Goal: Task Accomplishment & Management: Manage account settings

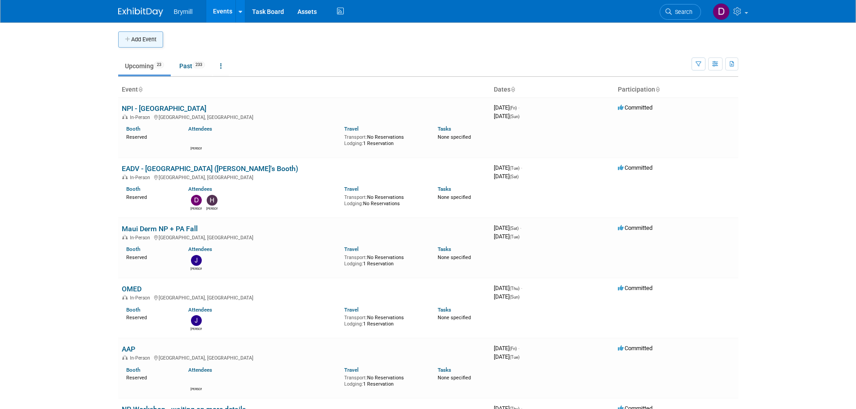
click at [129, 39] on icon "button" at bounding box center [128, 40] width 6 height 6
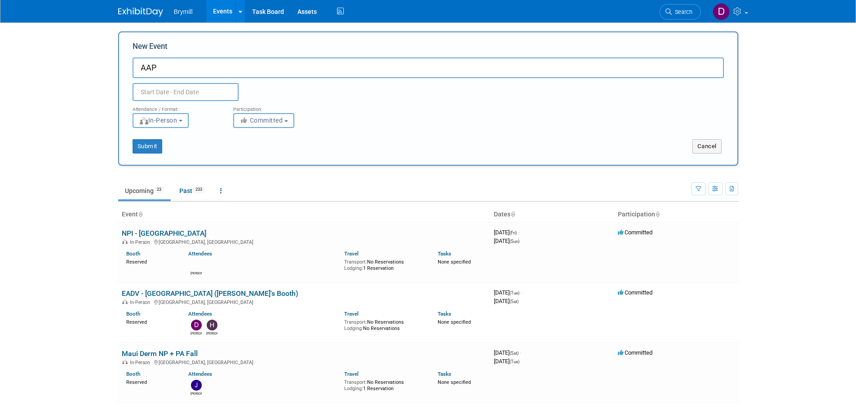
type input "AAP"
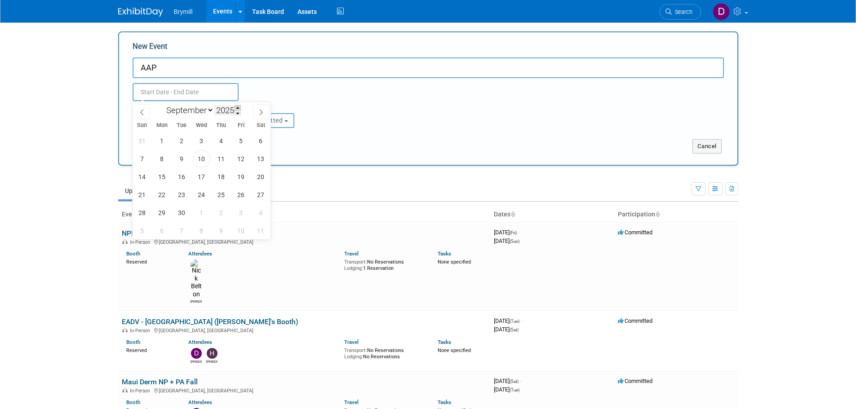
click at [236, 107] on span at bounding box center [238, 107] width 6 height 5
type input "2026"
click at [262, 109] on icon at bounding box center [261, 112] width 6 height 6
select select "9"
click at [240, 143] on span "2" at bounding box center [241, 141] width 18 height 18
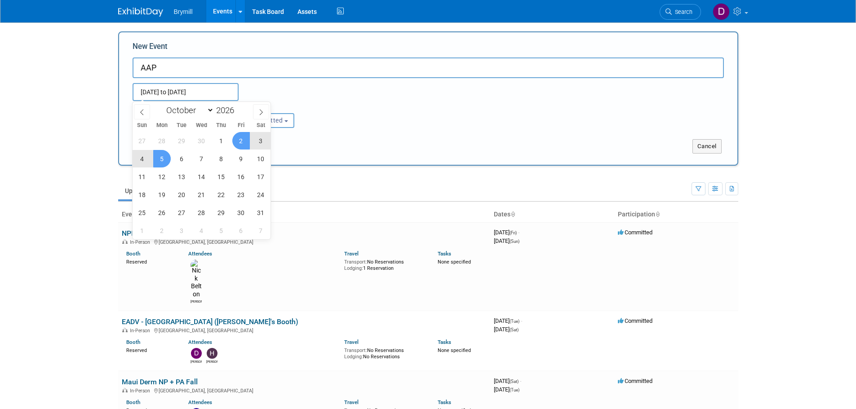
click at [167, 156] on span "5" at bounding box center [162, 159] width 18 height 18
type input "Oct 2, 2026 to Oct 5, 2026"
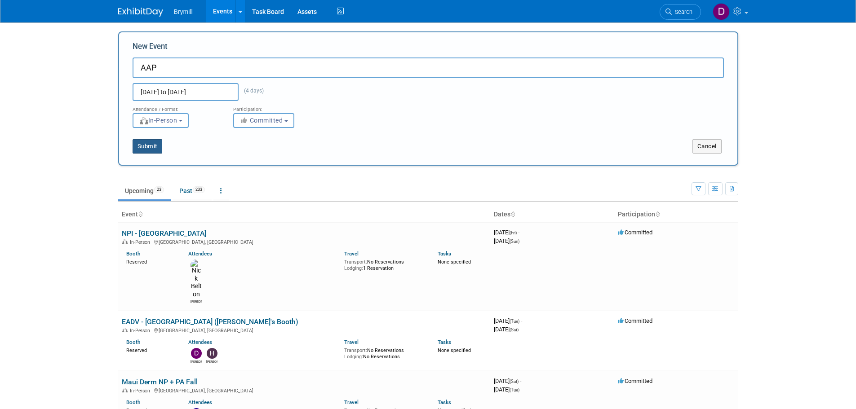
click at [153, 147] on button "Submit" at bounding box center [148, 146] width 30 height 14
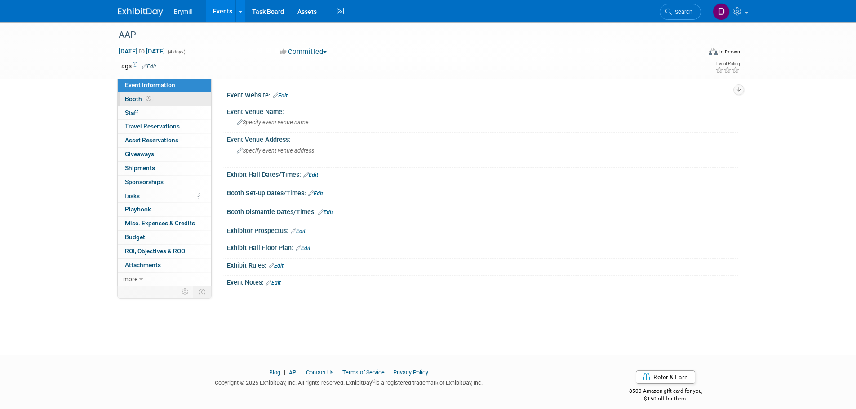
click at [169, 98] on link "Booth" at bounding box center [164, 99] width 93 height 13
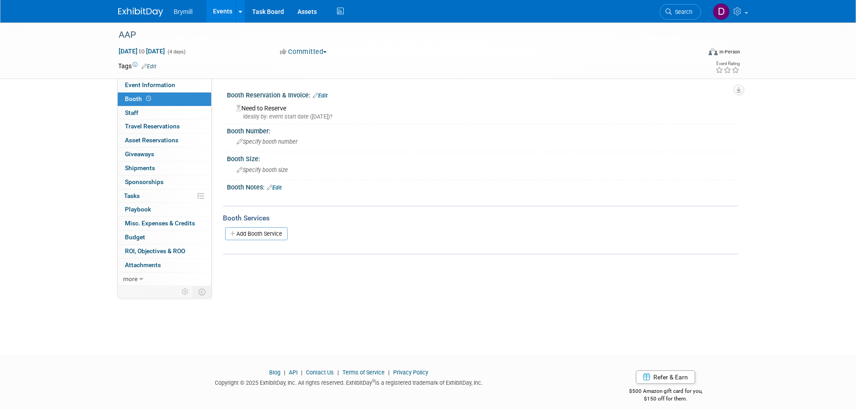
click at [326, 98] on link "Edit" at bounding box center [320, 96] width 15 height 6
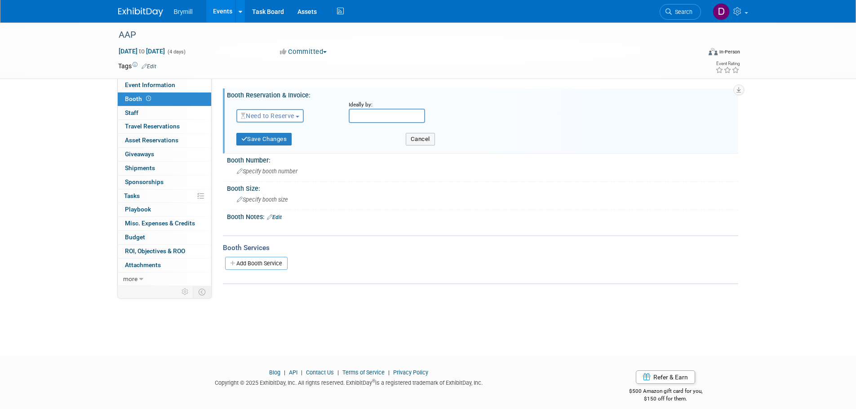
click at [278, 115] on span "Need to Reserve" at bounding box center [267, 115] width 53 height 7
click at [272, 141] on link "Reserved" at bounding box center [285, 144] width 96 height 13
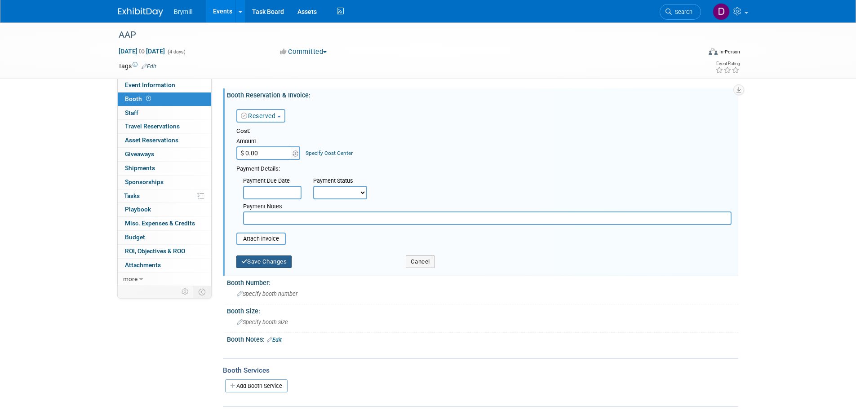
click at [268, 260] on button "Save Changes" at bounding box center [264, 262] width 56 height 13
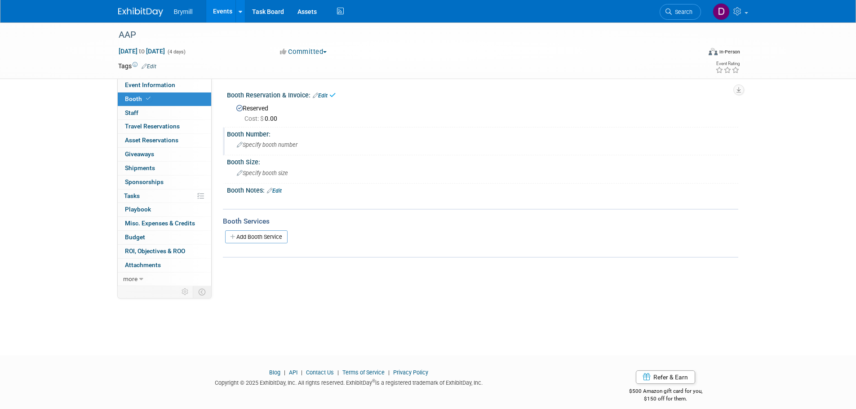
click at [270, 147] on span "Specify booth number" at bounding box center [267, 145] width 61 height 7
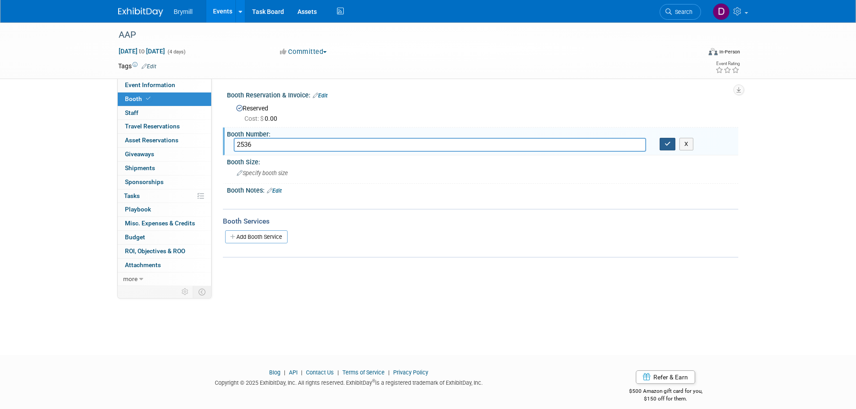
type input "2536"
click at [667, 139] on button "button" at bounding box center [668, 144] width 16 height 13
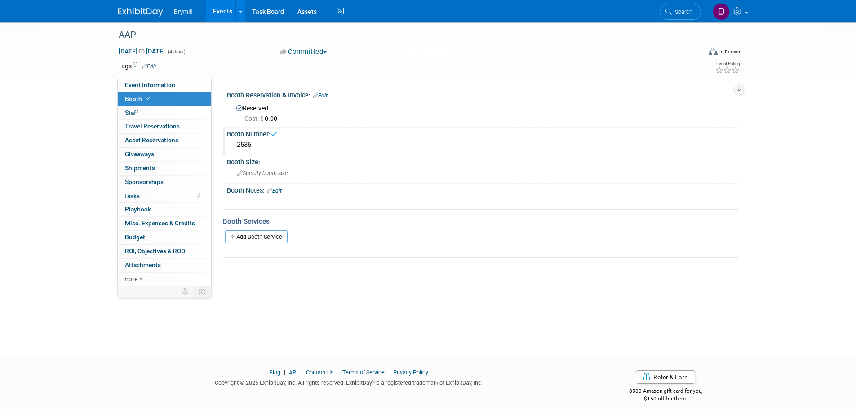
click at [131, 7] on link at bounding box center [146, 7] width 56 height 7
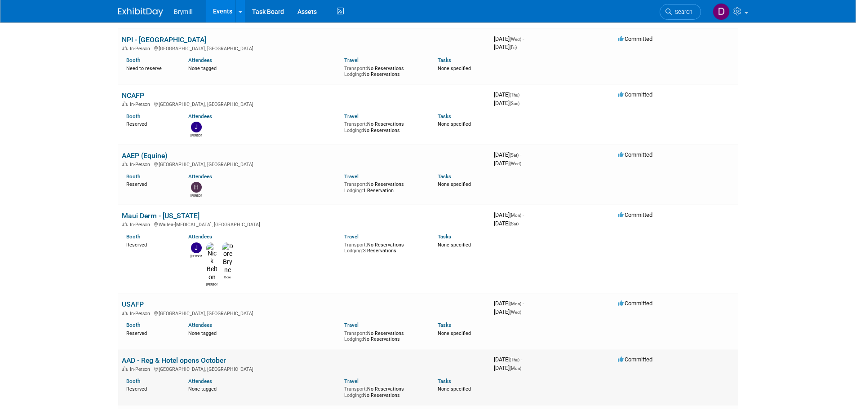
scroll to position [1169, 0]
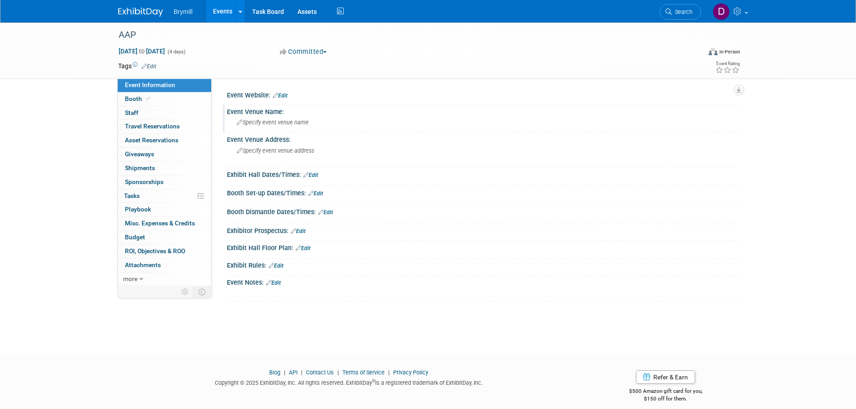
click at [293, 121] on span "Specify event venue name" at bounding box center [273, 122] width 72 height 7
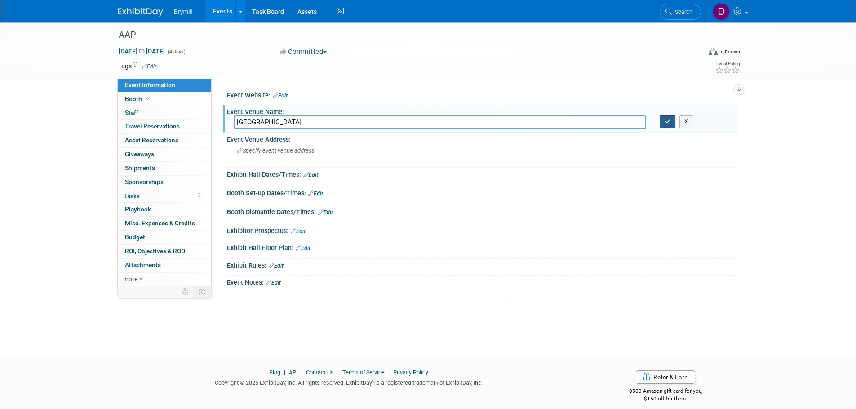
type input "[GEOGRAPHIC_DATA]"
click at [664, 121] on button "button" at bounding box center [668, 122] width 16 height 13
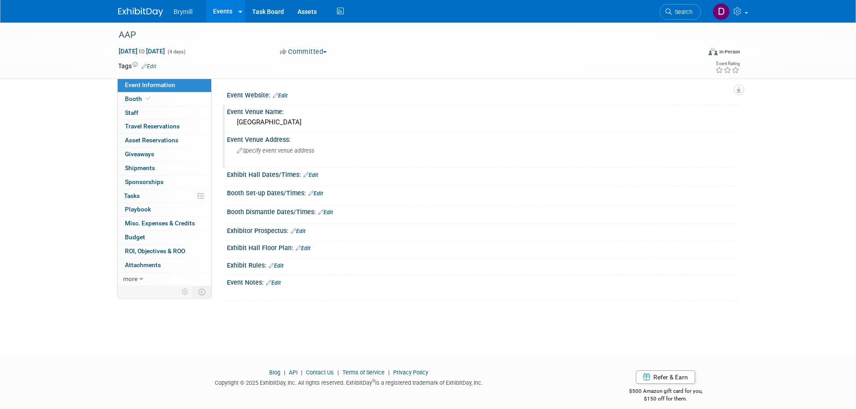
click at [409, 153] on div "Specify event venue address" at bounding box center [334, 154] width 200 height 21
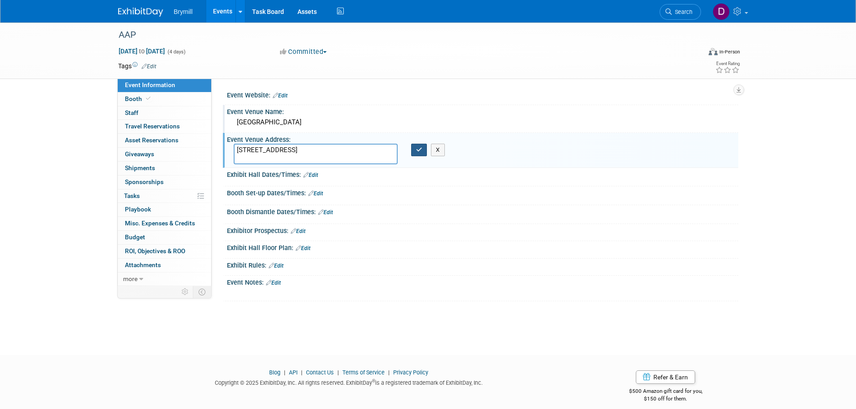
type textarea "111 Harbor Dr, San Diego, CA 92101"
click at [417, 151] on icon "button" at bounding box center [419, 150] width 6 height 6
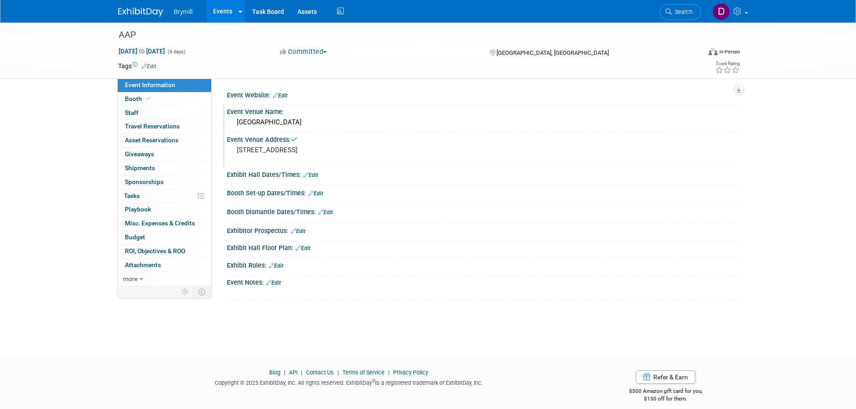
click at [133, 9] on img at bounding box center [140, 12] width 45 height 9
